Goal: Task Accomplishment & Management: Use online tool/utility

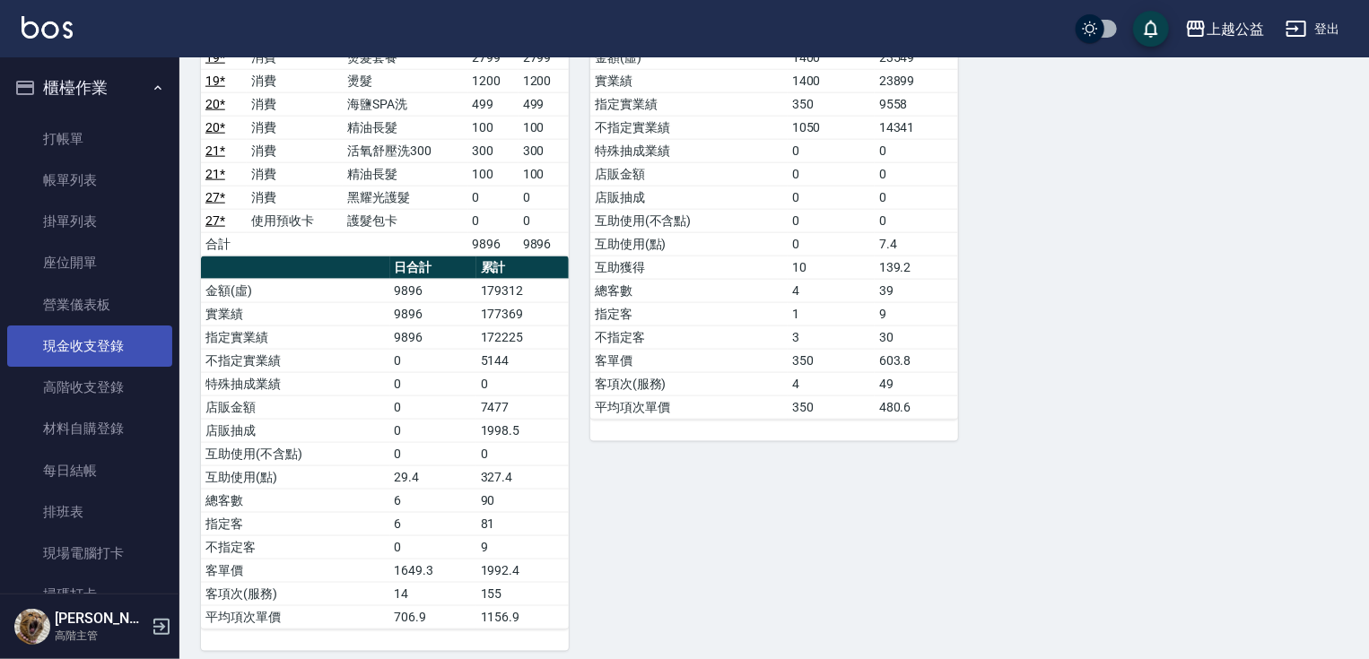
click at [106, 354] on link "現金收支登錄" at bounding box center [89, 346] width 165 height 41
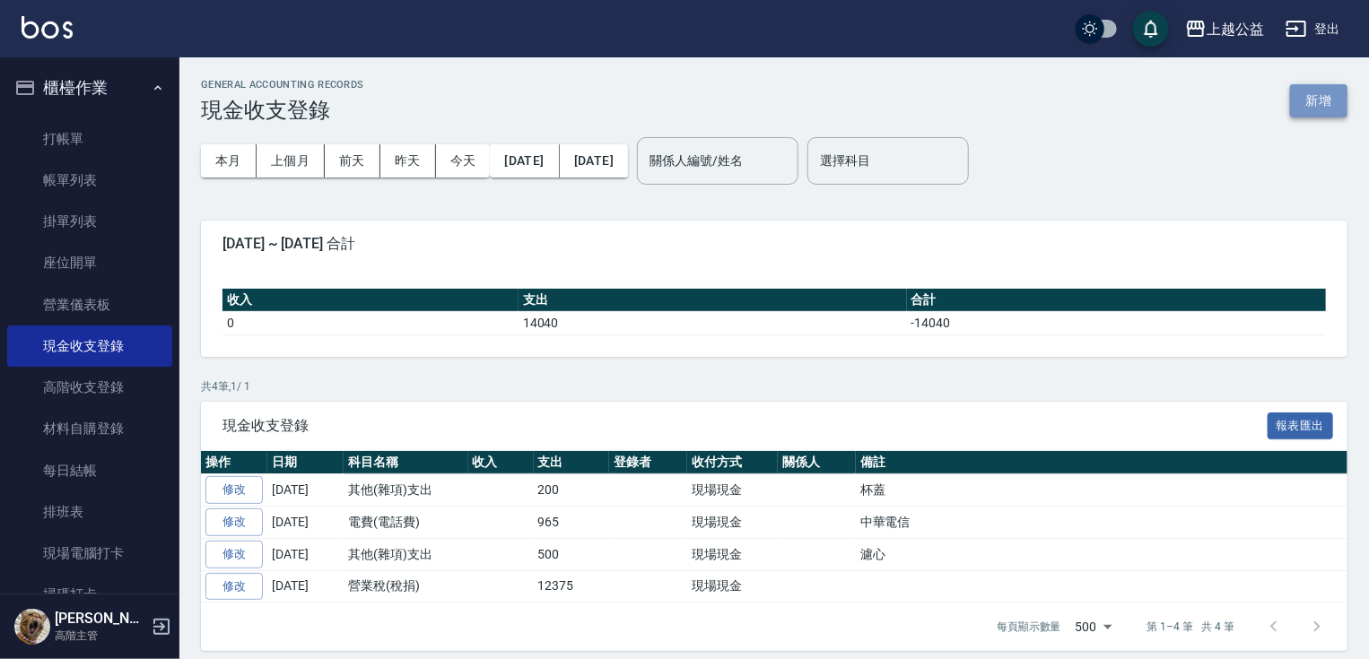
click at [1340, 100] on button "新增" at bounding box center [1318, 100] width 57 height 33
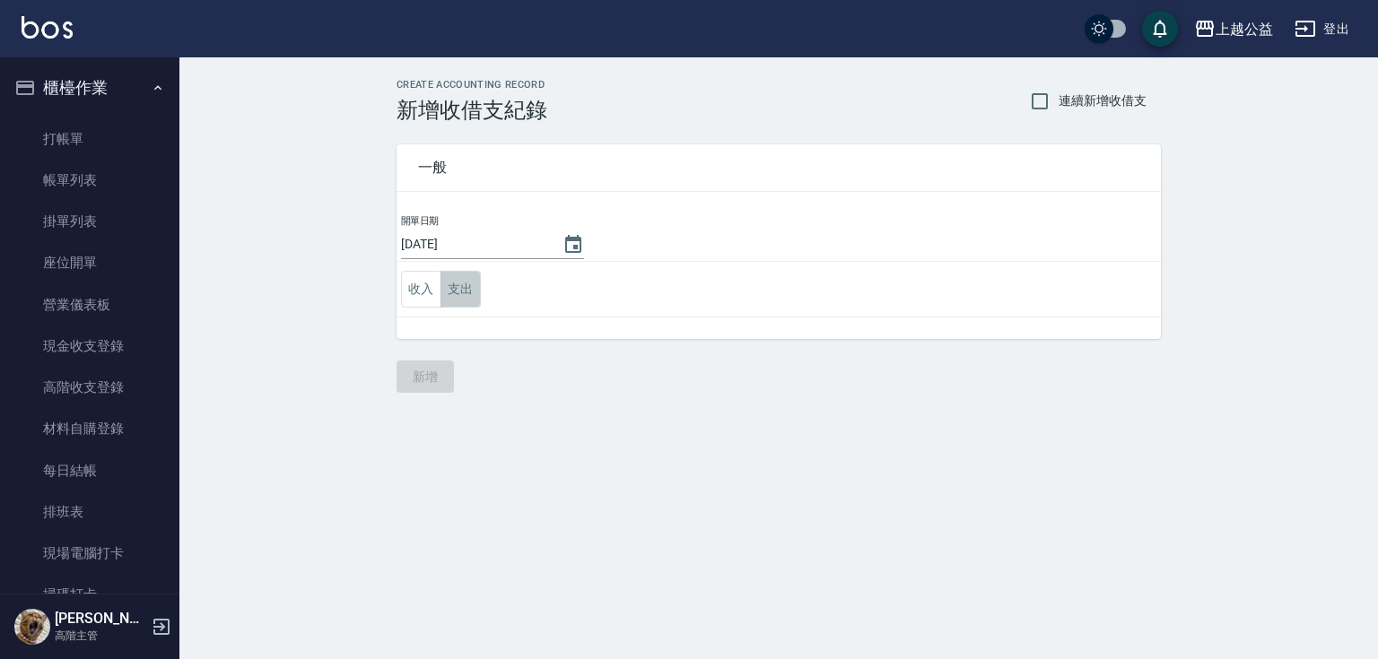
click at [456, 294] on button "支出" at bounding box center [460, 289] width 40 height 37
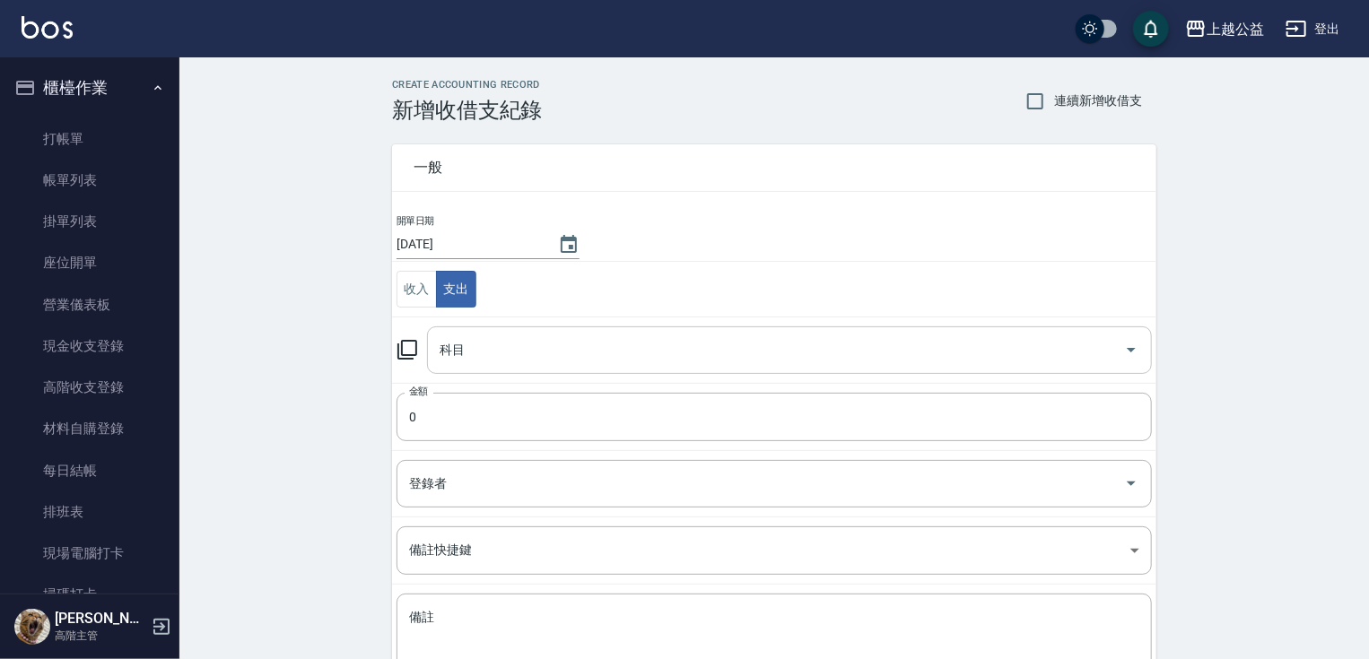
click at [484, 359] on input "科目" at bounding box center [776, 350] width 682 height 31
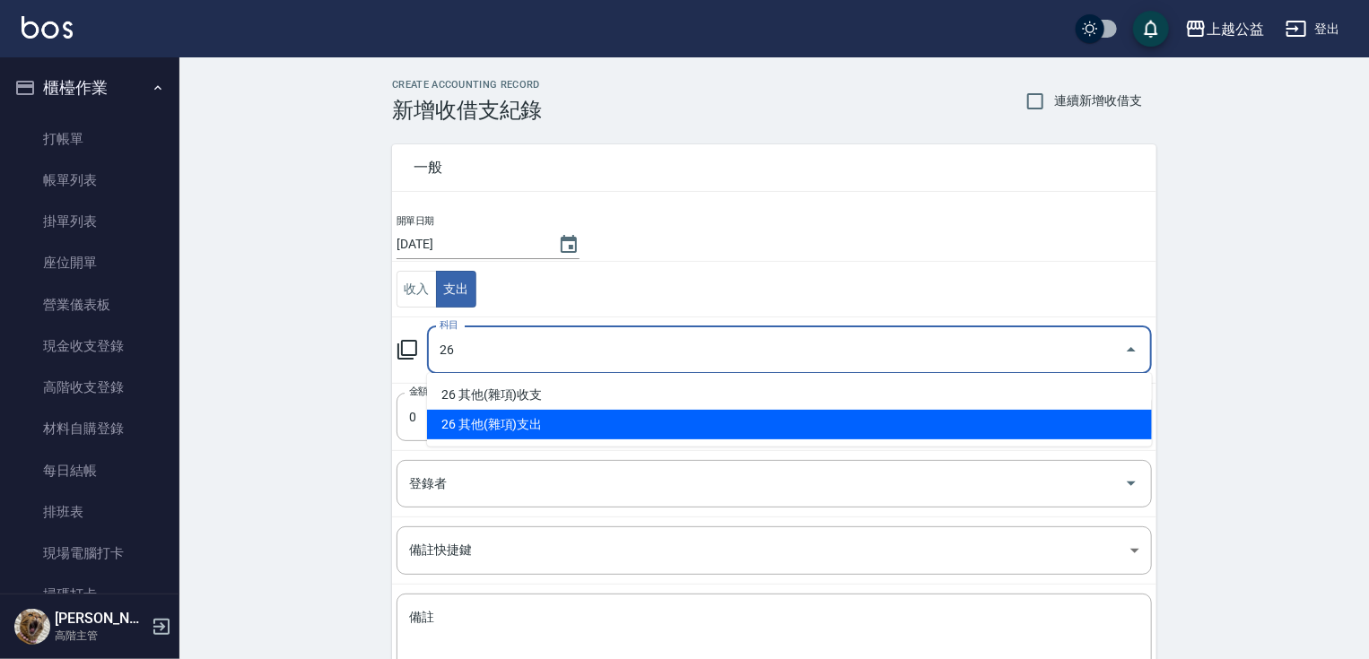
type input "26 其他(雜項)支出"
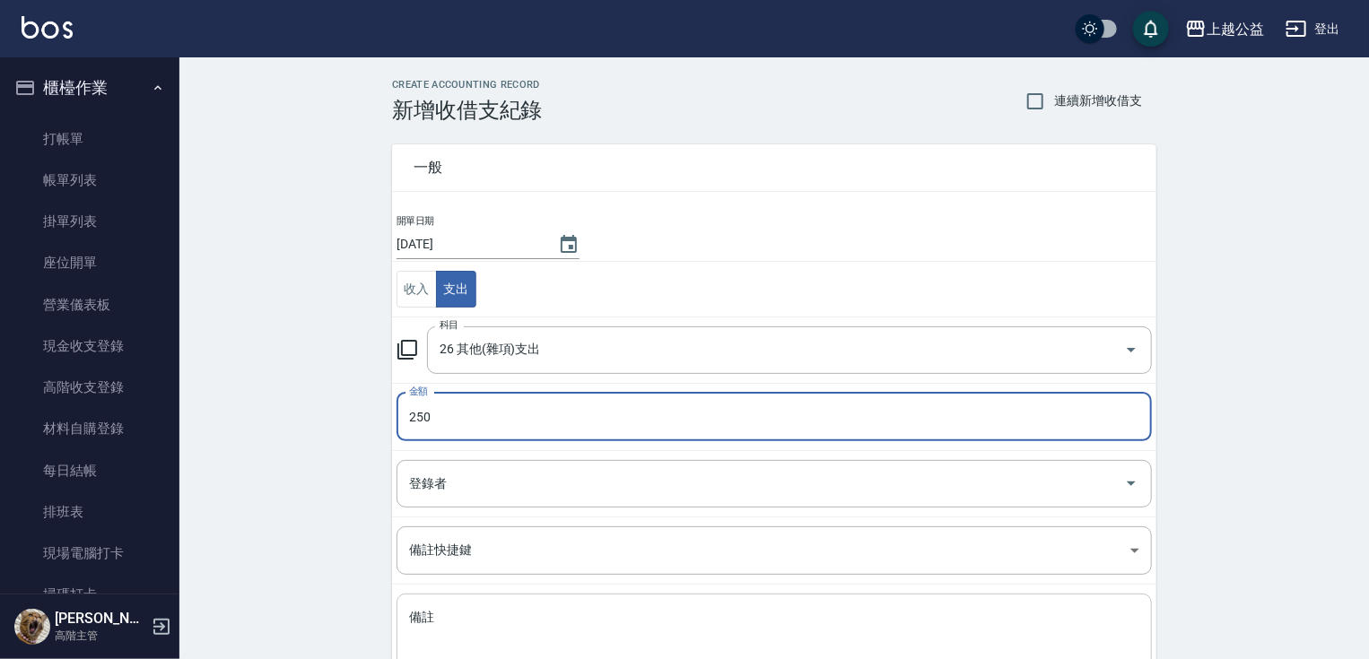
type input "250"
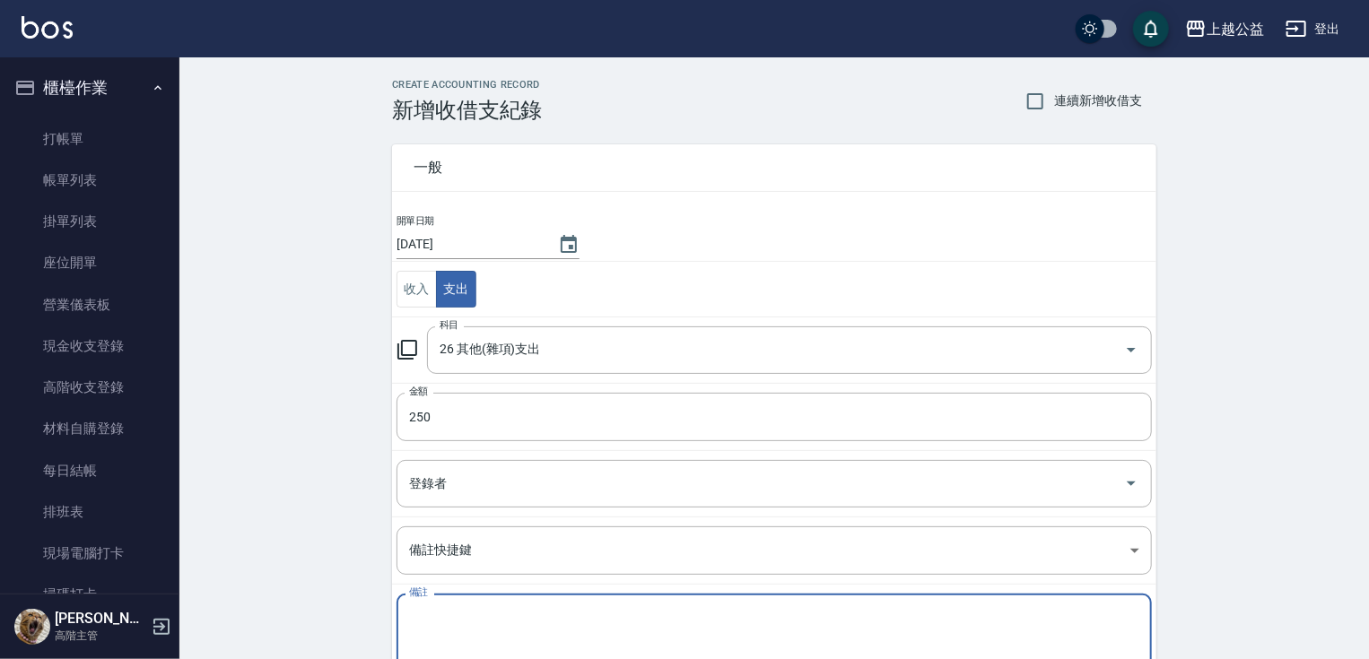
click at [445, 609] on textarea "備註" at bounding box center [774, 639] width 730 height 61
type textarea "w"
type textarea "拜土地公"
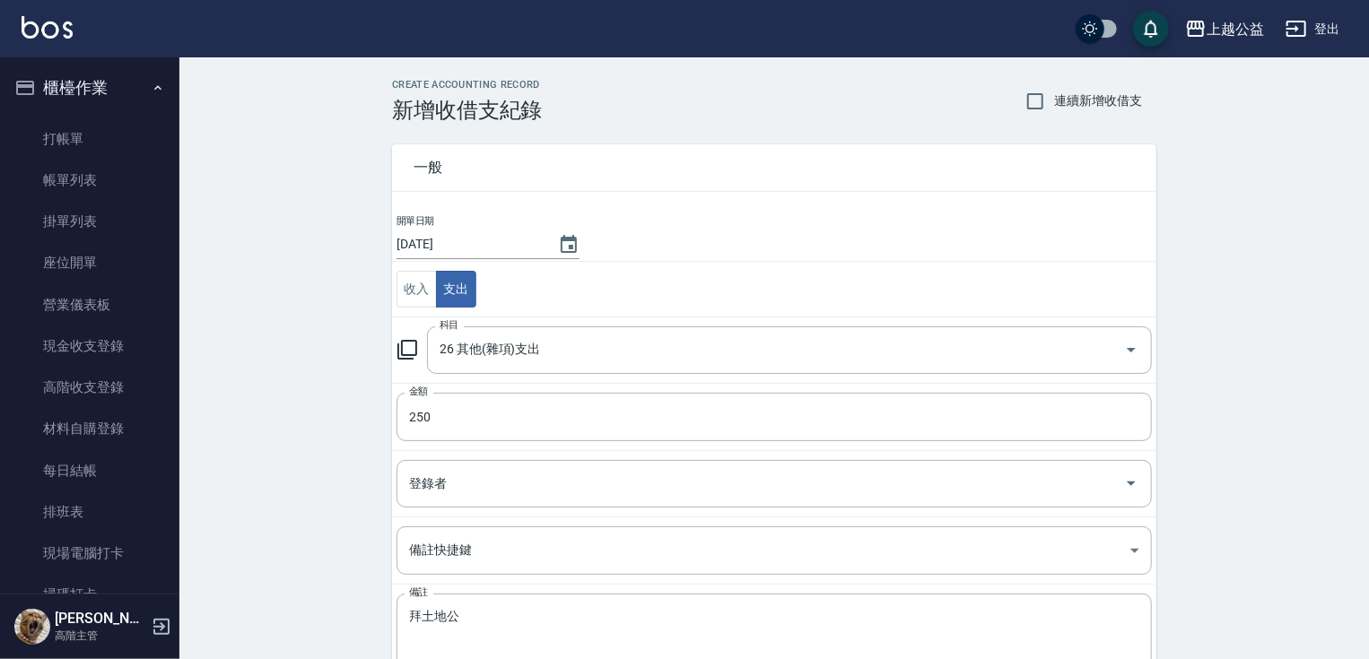
scroll to position [130, 0]
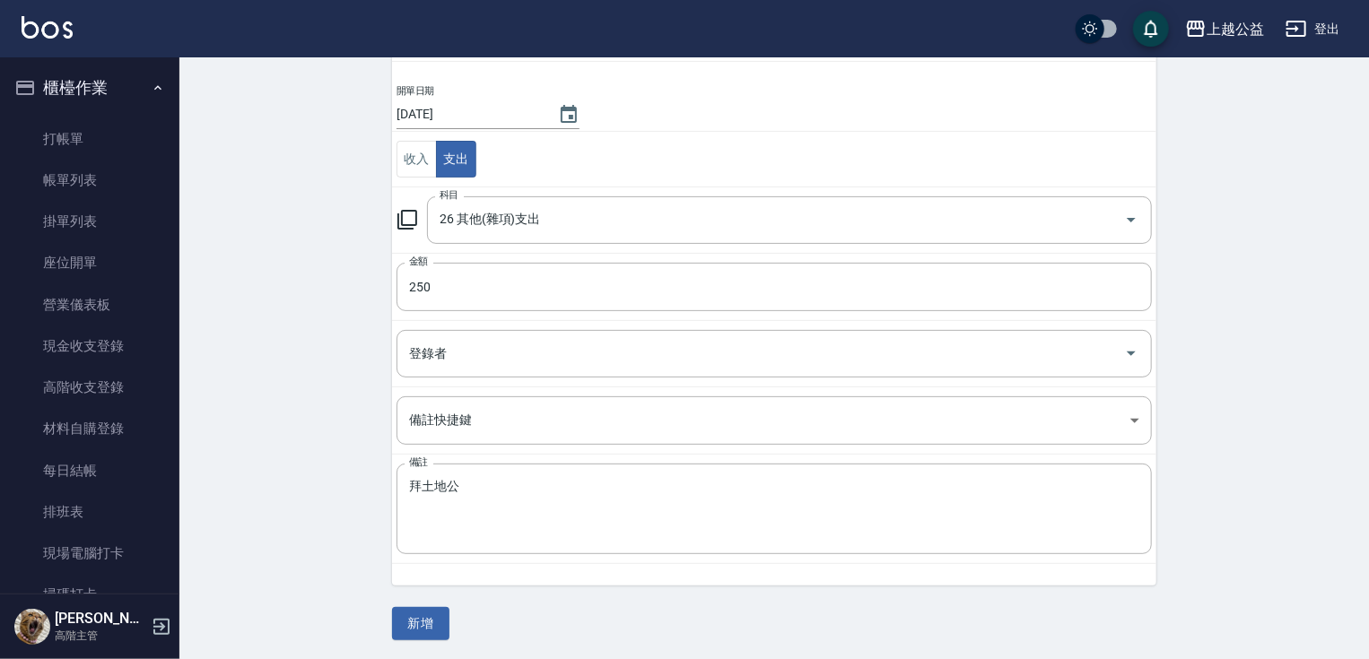
drag, startPoint x: 410, startPoint y: 687, endPoint x: 427, endPoint y: 687, distance: 17.0
click at [421, 616] on button "新增" at bounding box center [420, 623] width 57 height 33
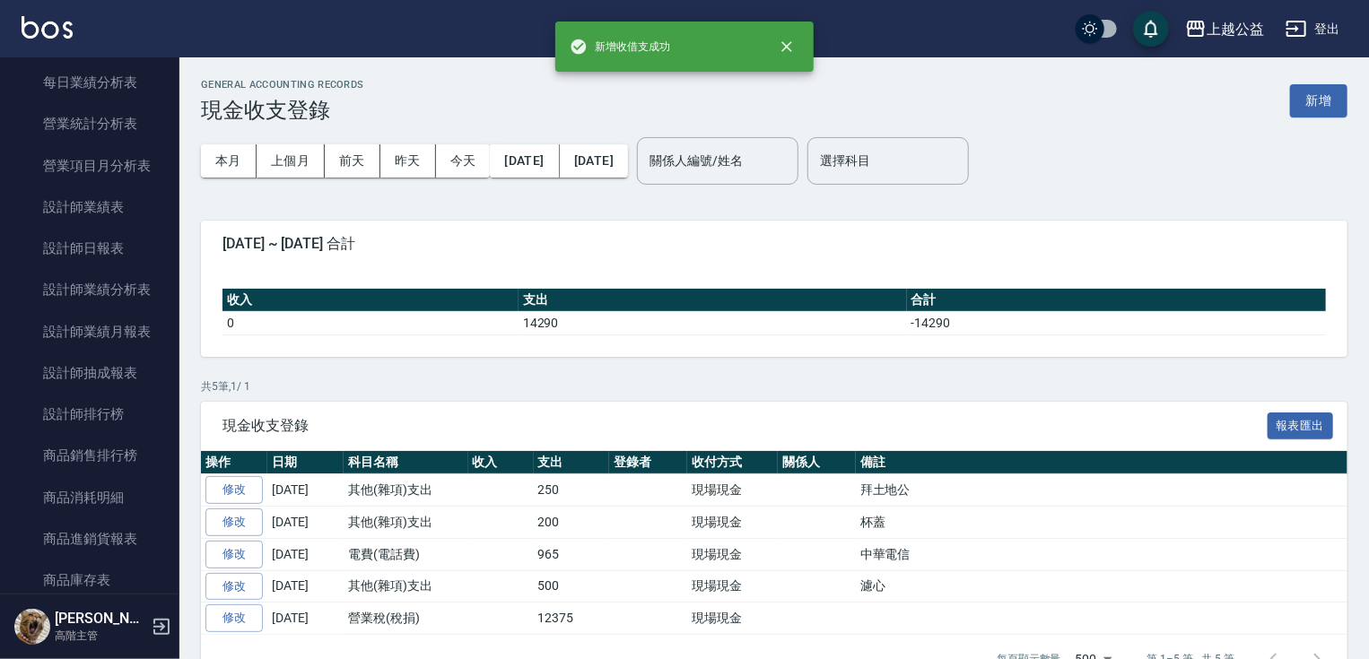
scroll to position [1259, 0]
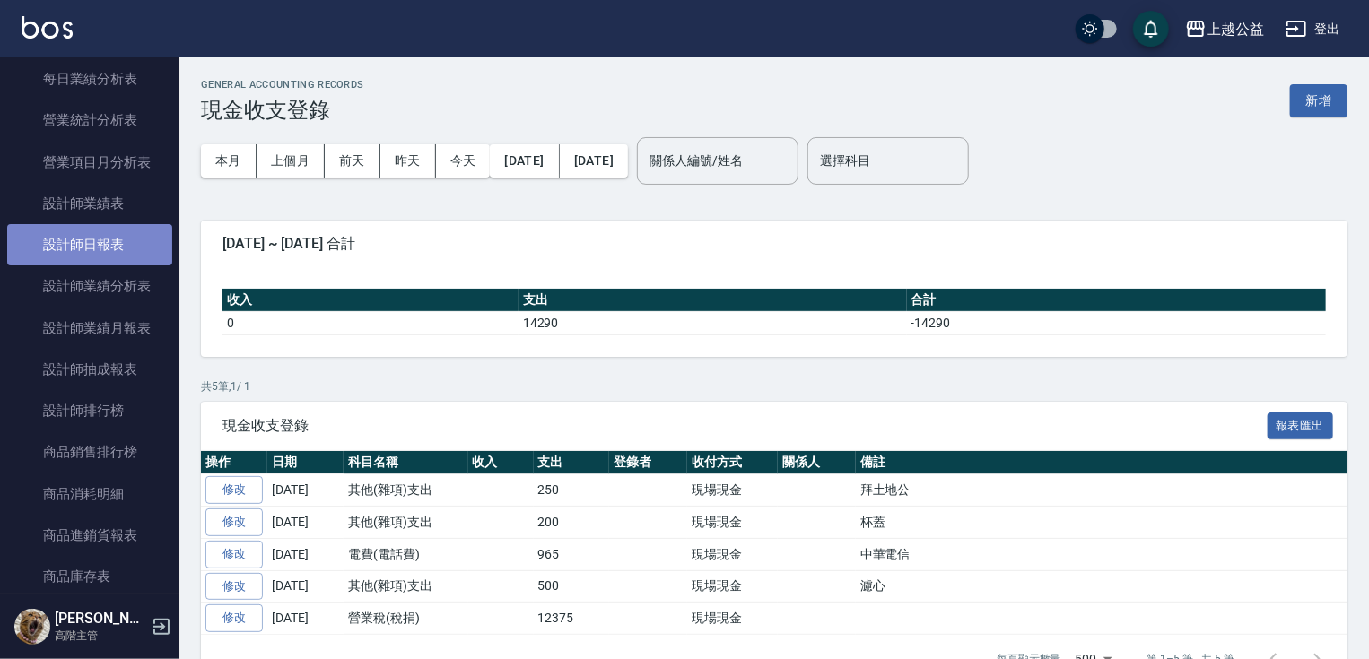
click at [144, 263] on link "設計師日報表" at bounding box center [89, 244] width 165 height 41
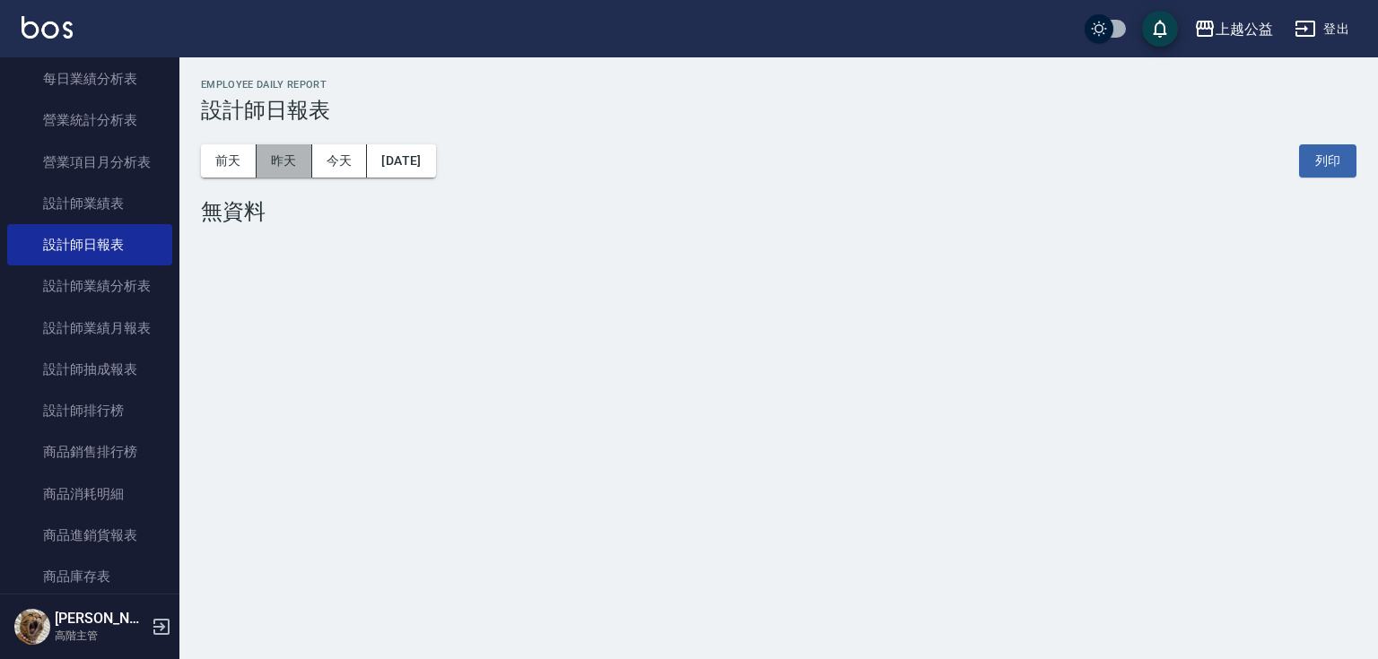
click at [280, 161] on button "昨天" at bounding box center [285, 160] width 56 height 33
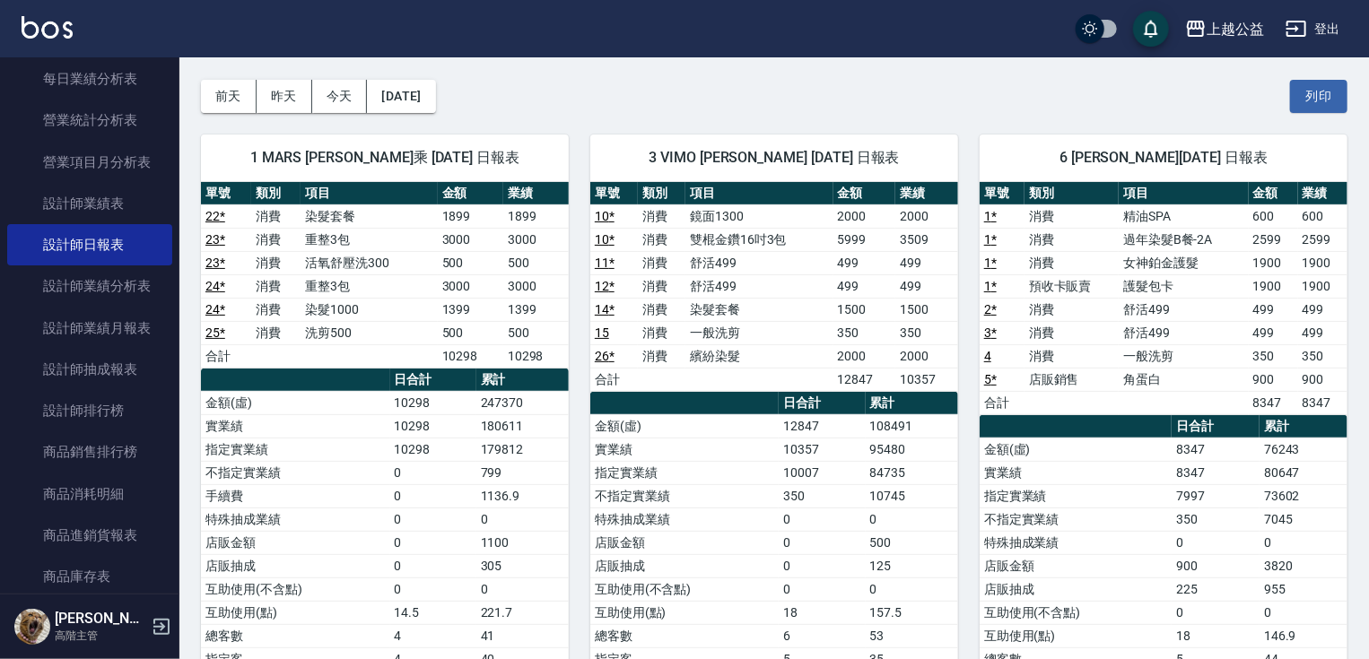
drag, startPoint x: 893, startPoint y: 316, endPoint x: 897, endPoint y: 349, distance: 33.4
